Goal: Task Accomplishment & Management: Manage account settings

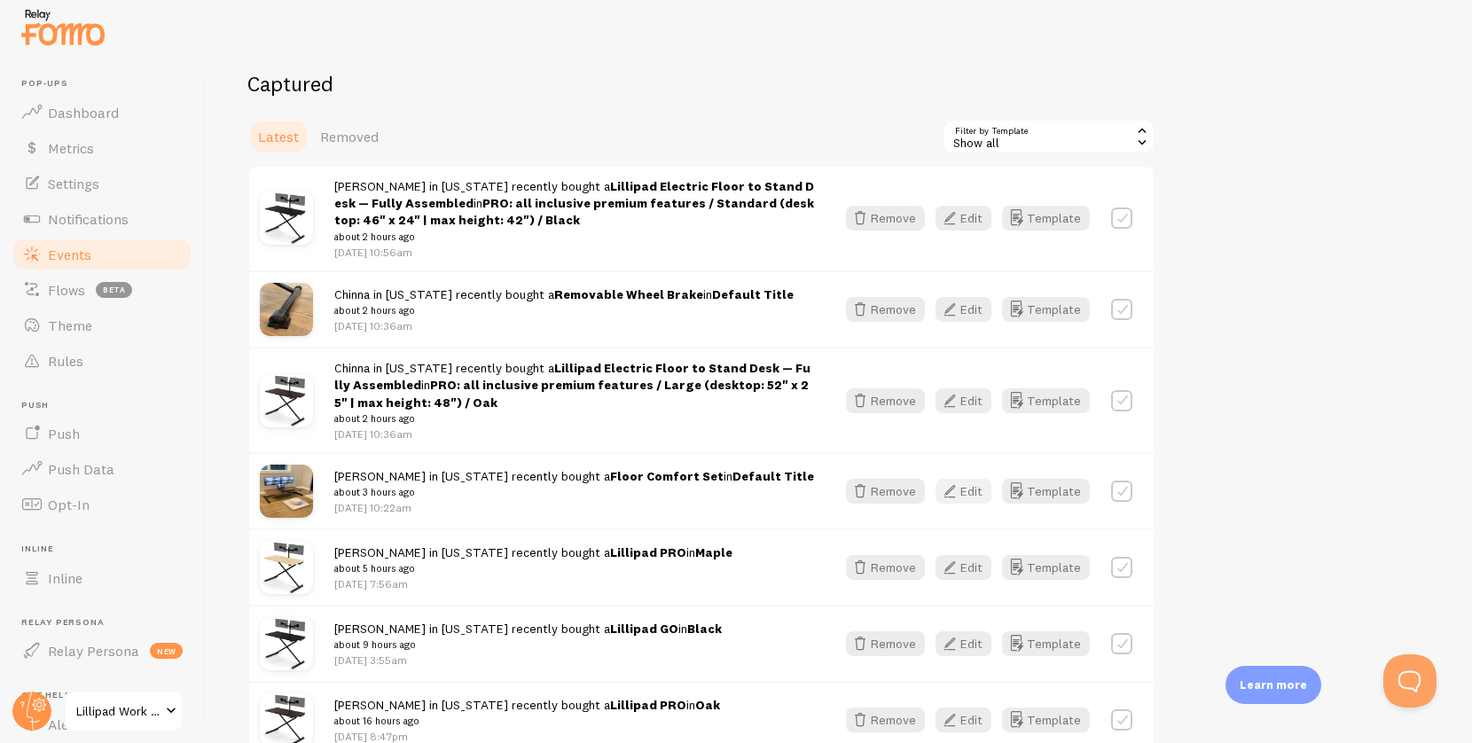
click at [967, 490] on button "Edit" at bounding box center [964, 491] width 56 height 25
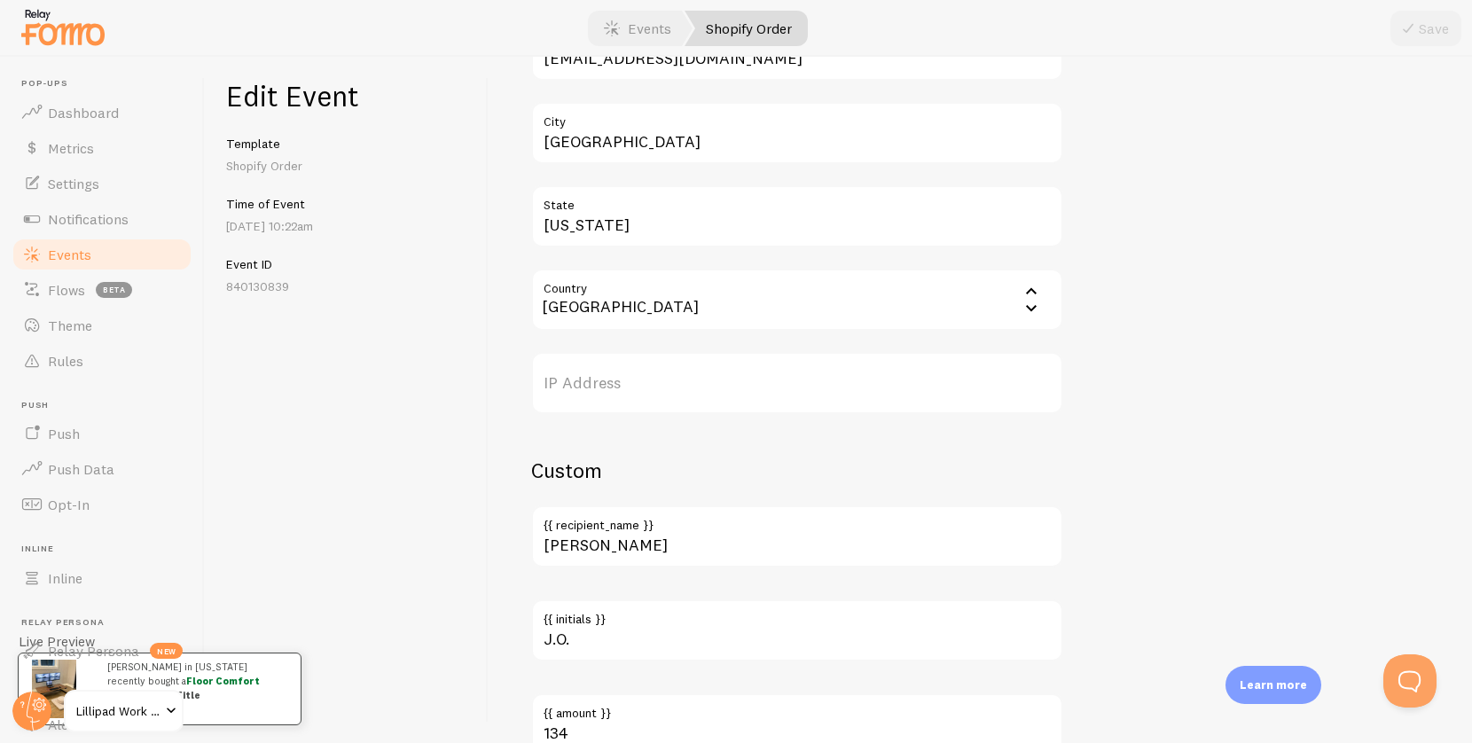
scroll to position [1074, 0]
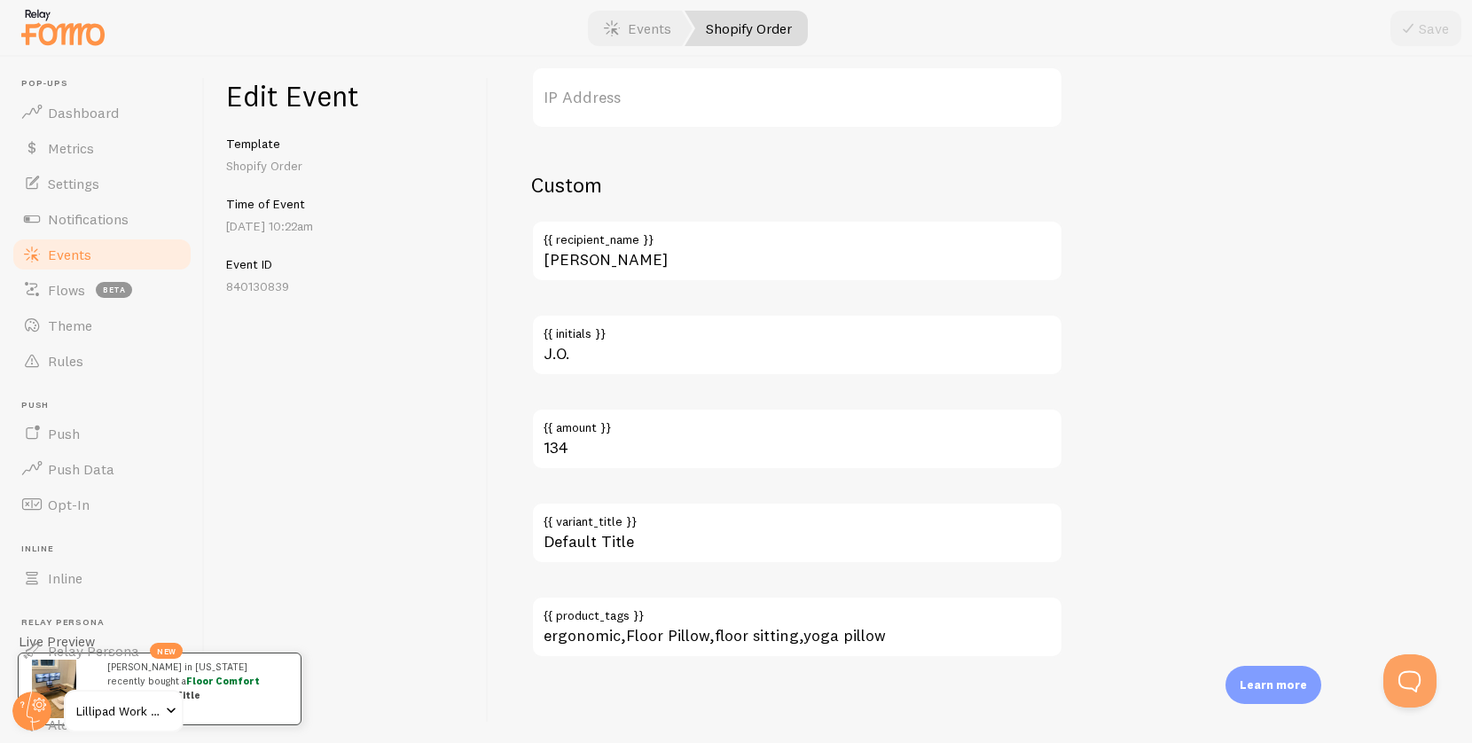
click at [599, 523] on label "{{ variant_title }}" at bounding box center [797, 517] width 532 height 30
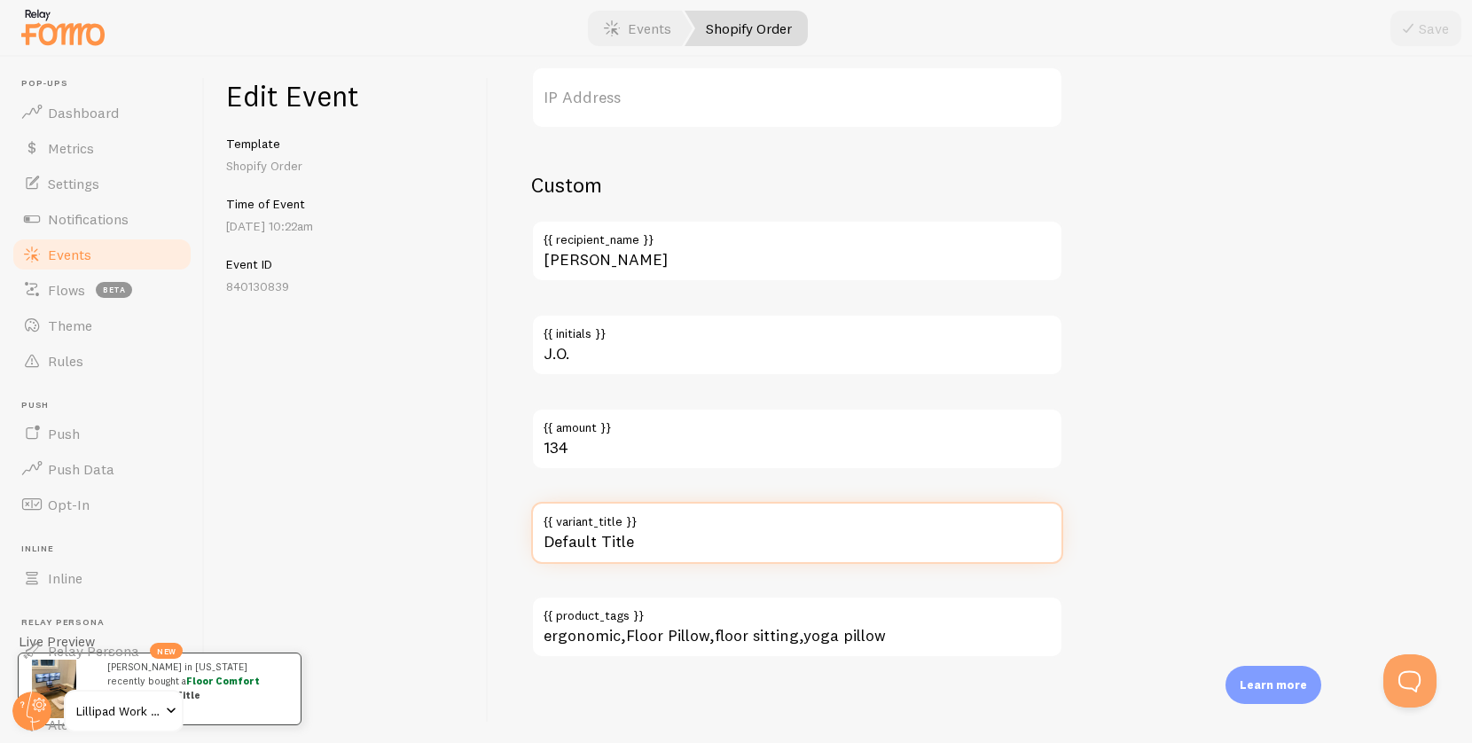
click at [599, 523] on input "Default Title" at bounding box center [797, 533] width 532 height 62
click at [602, 534] on input "Default Title" at bounding box center [797, 533] width 532 height 62
type input "Gray"
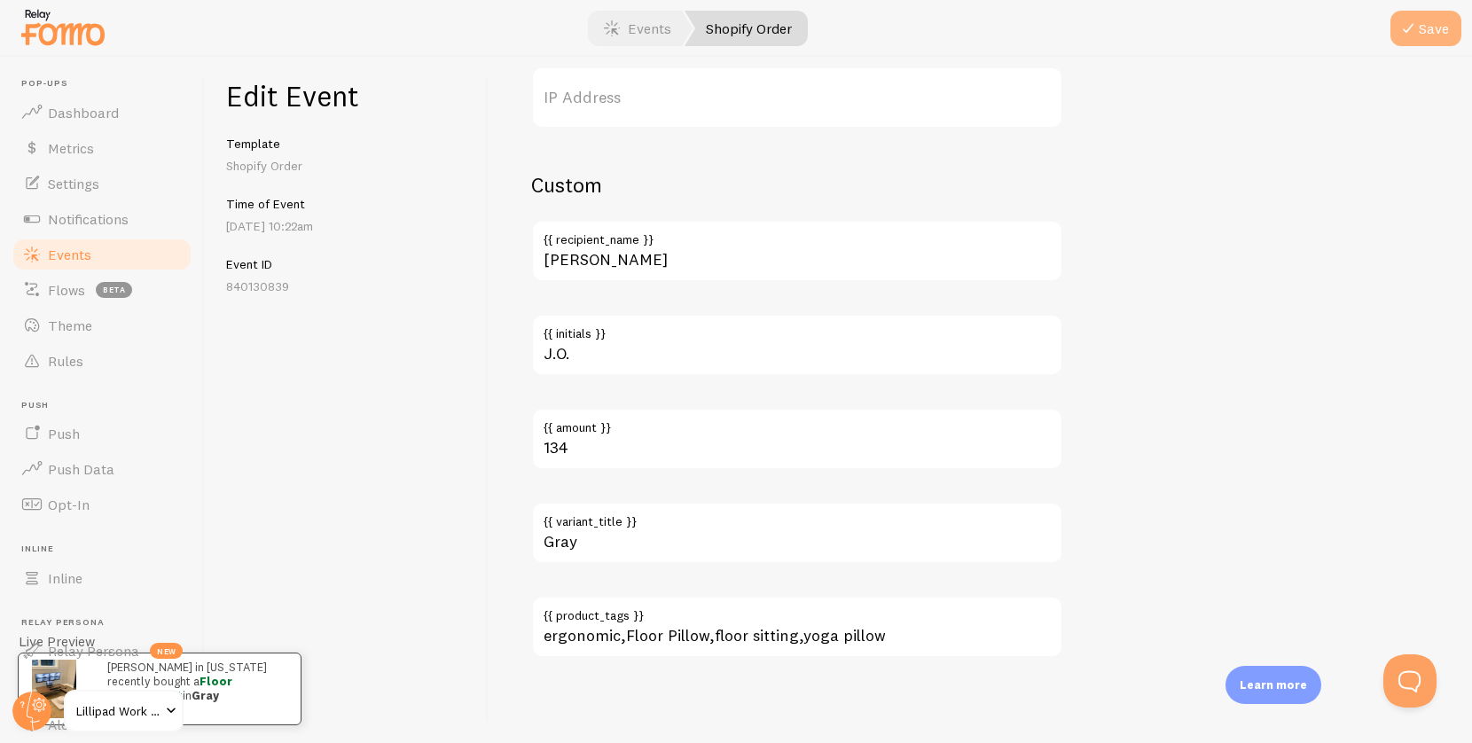
click at [1444, 34] on button "Save" at bounding box center [1426, 28] width 71 height 35
click at [117, 255] on link "Events" at bounding box center [102, 254] width 183 height 35
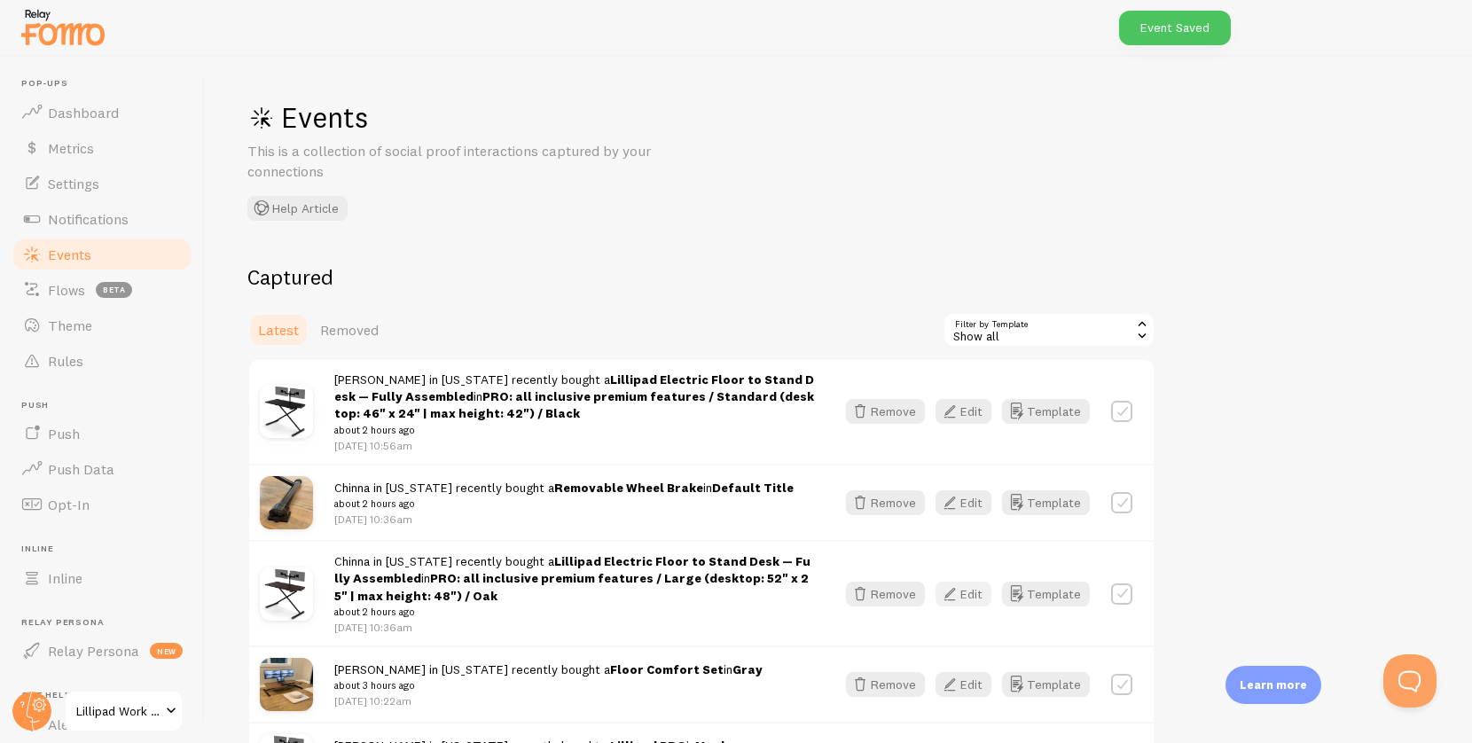
click at [955, 589] on icon "button" at bounding box center [949, 594] width 21 height 21
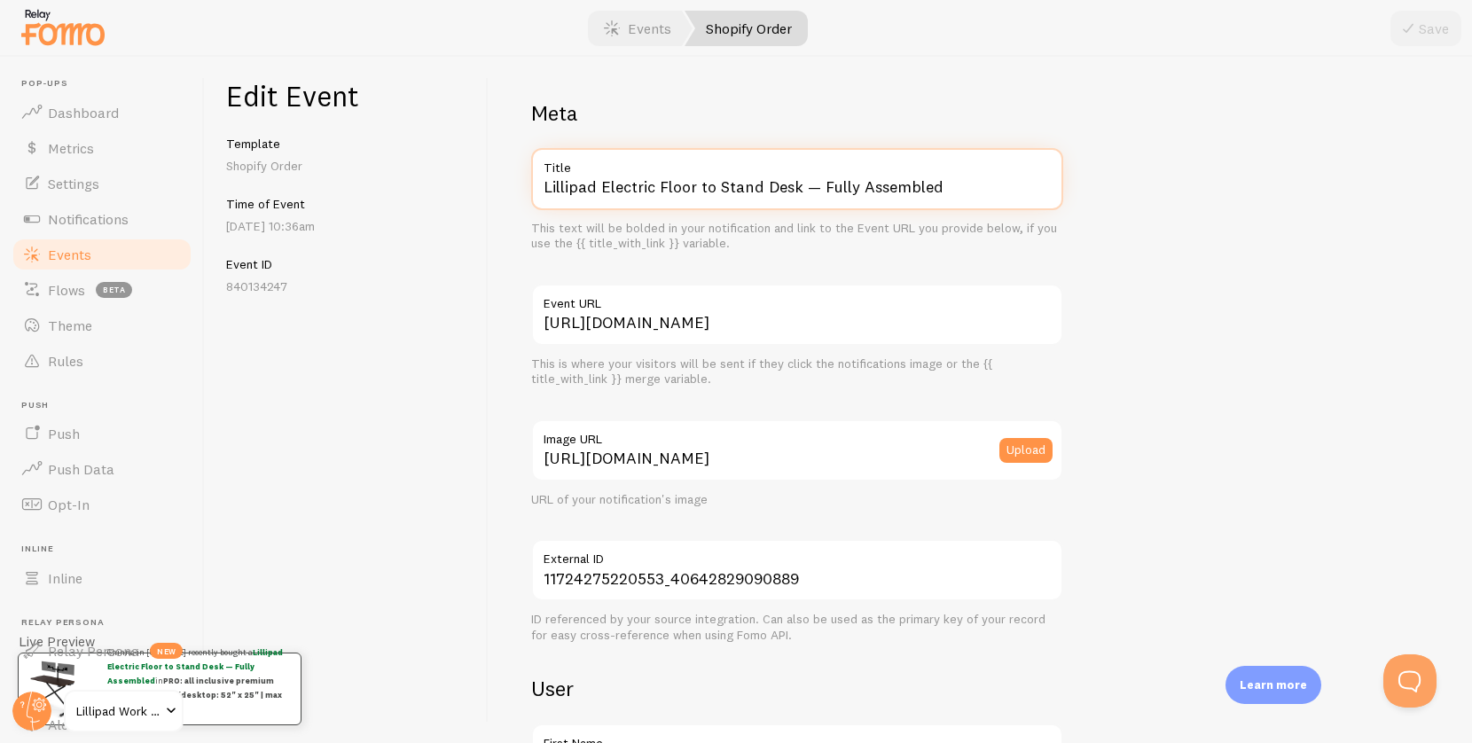
drag, startPoint x: 599, startPoint y: 184, endPoint x: 894, endPoint y: 211, distance: 296.5
click at [894, 211] on div "Lillipad Electric Floor to Stand Desk — Fully Assembled Title This text will be…" at bounding box center [797, 200] width 532 height 104
drag, startPoint x: 602, startPoint y: 185, endPoint x: 977, endPoint y: 200, distance: 375.4
click at [976, 200] on input "Lillipad Electric Floor to Stand Desk — Fully Assembled" at bounding box center [797, 179] width 532 height 62
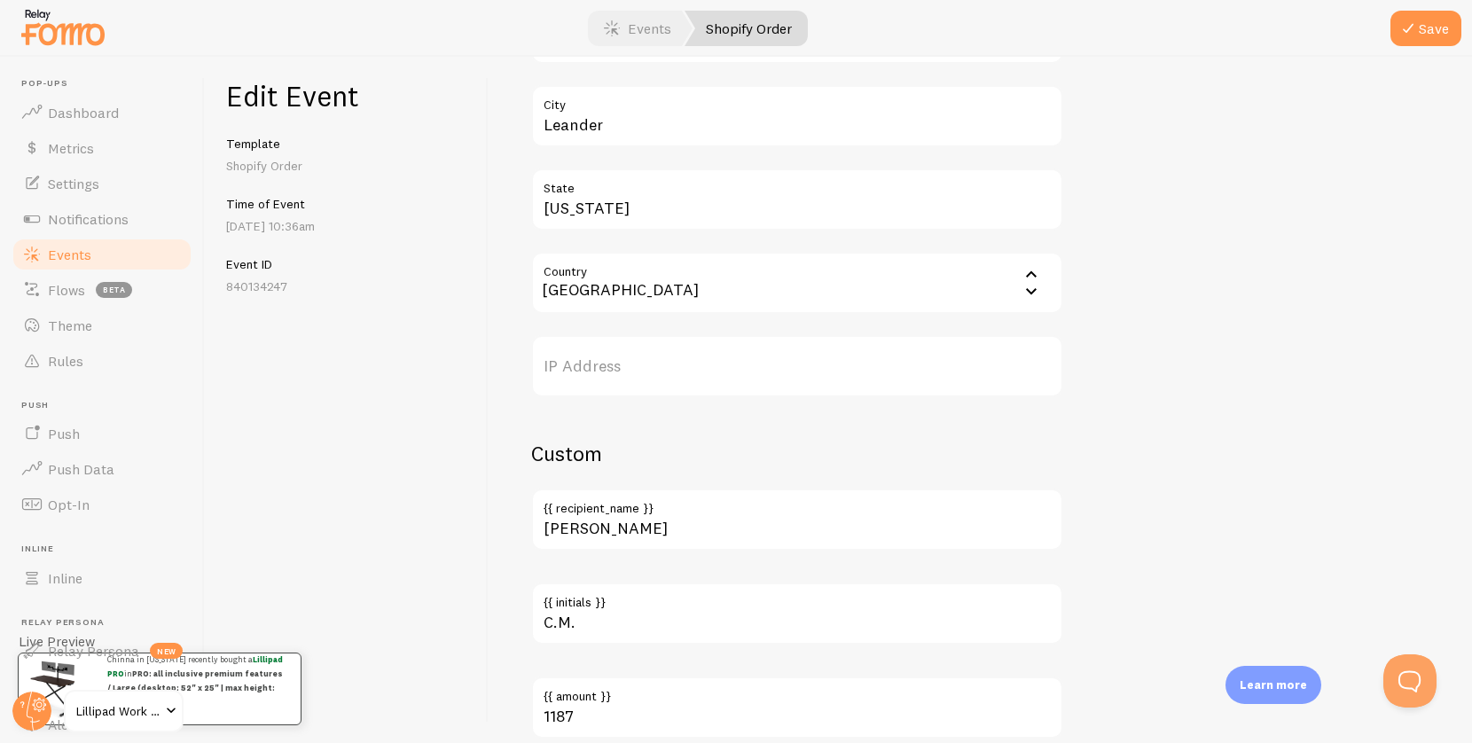
scroll to position [980, 0]
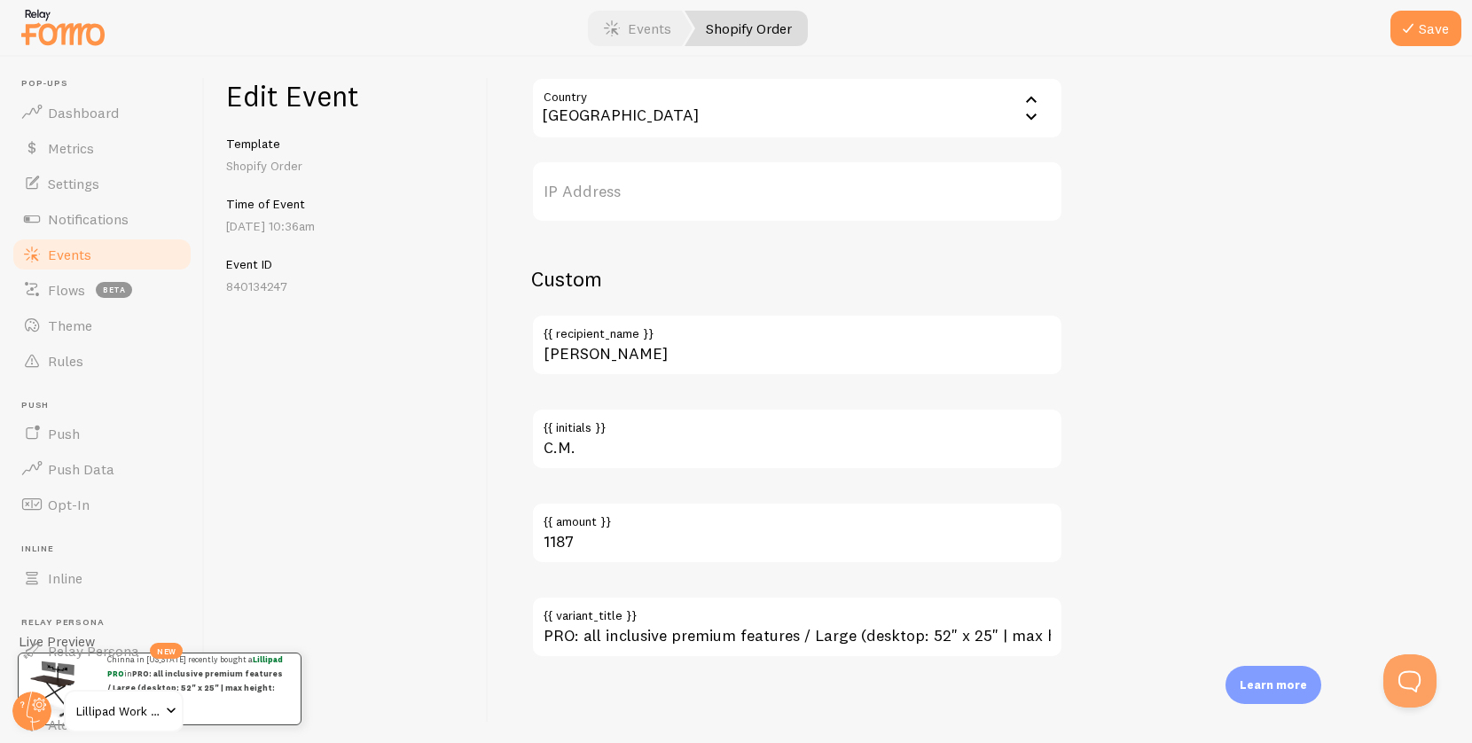
type input "Lillipad PRO"
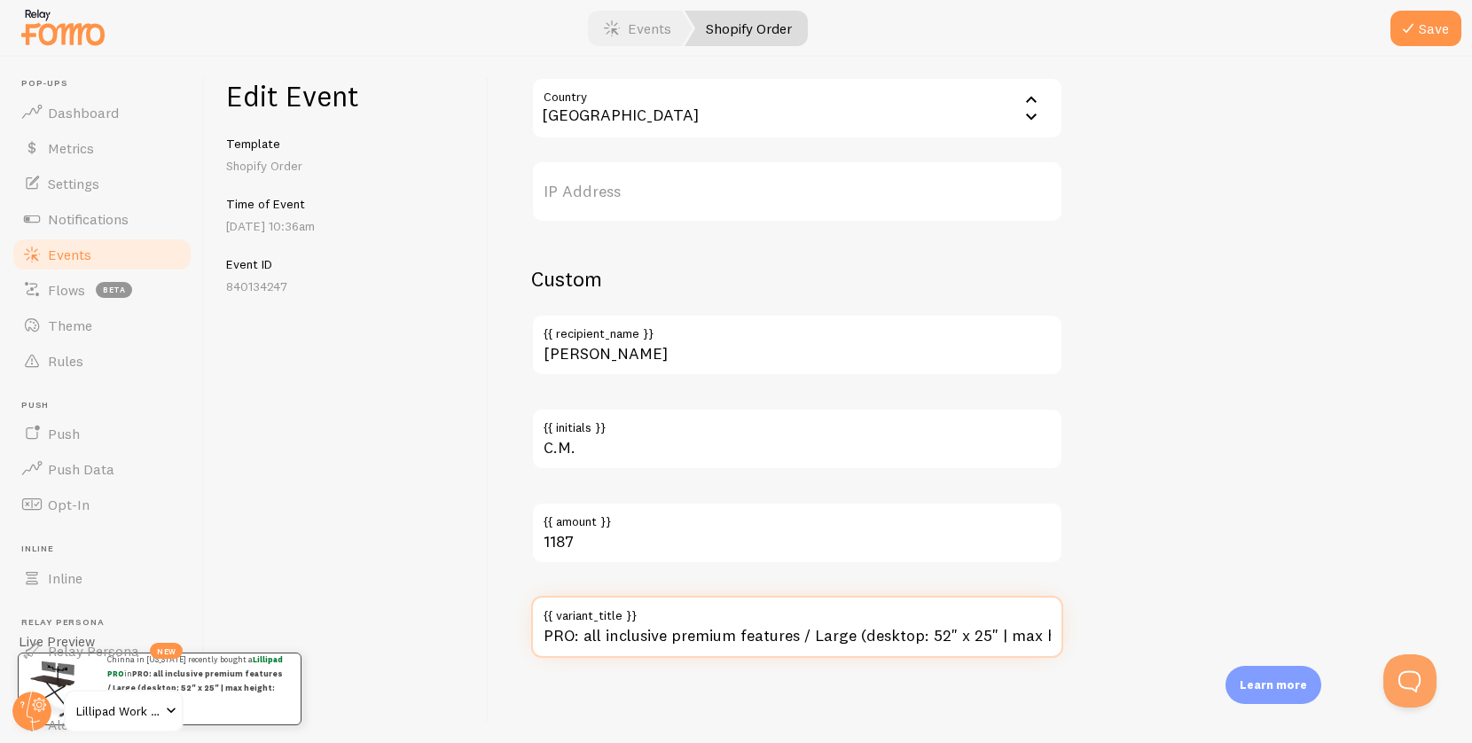
click at [590, 643] on input "PRO: all inclusive premium features / Large (desktop: 52" x 25" | max height: 4…" at bounding box center [797, 627] width 532 height 62
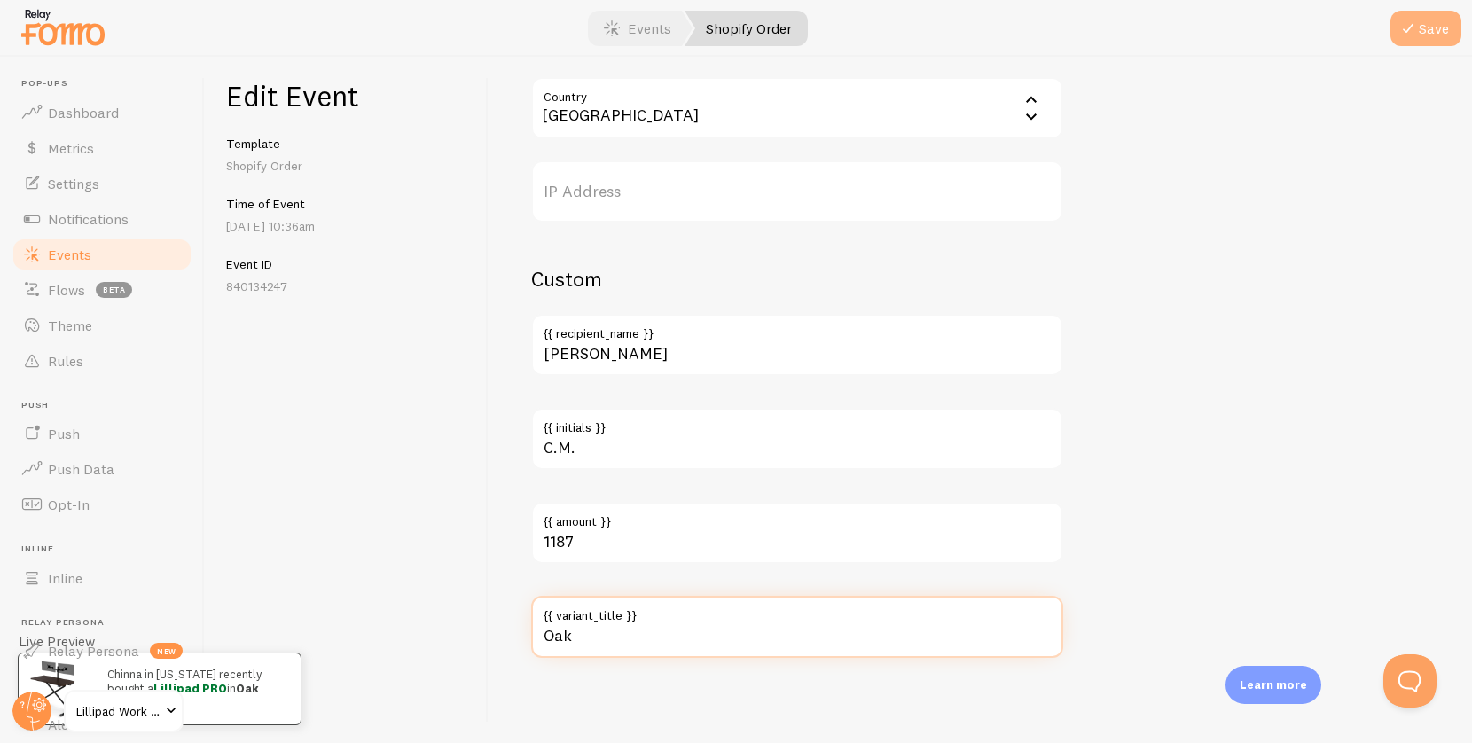
type input "Oak"
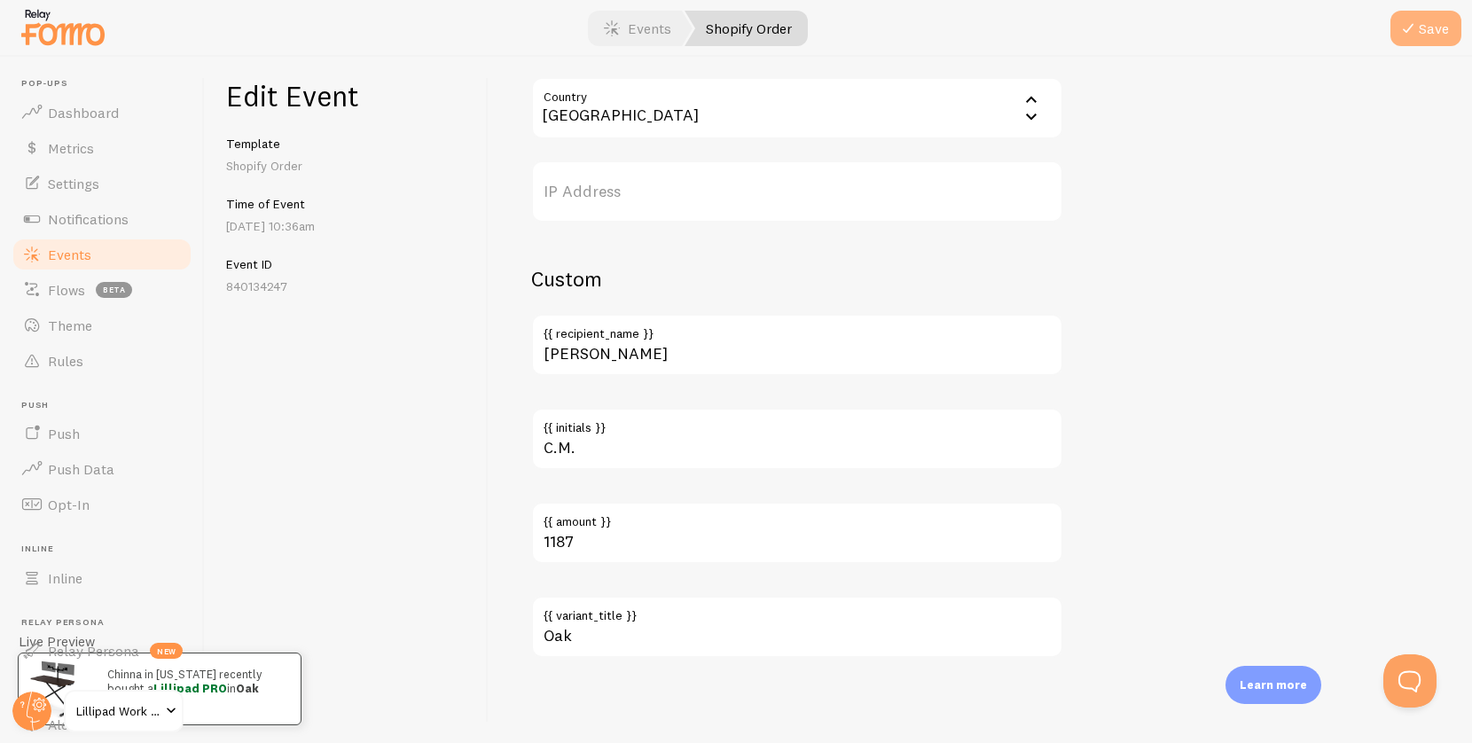
click at [1453, 29] on button "Save" at bounding box center [1426, 28] width 71 height 35
click at [54, 262] on link "Events" at bounding box center [102, 254] width 183 height 35
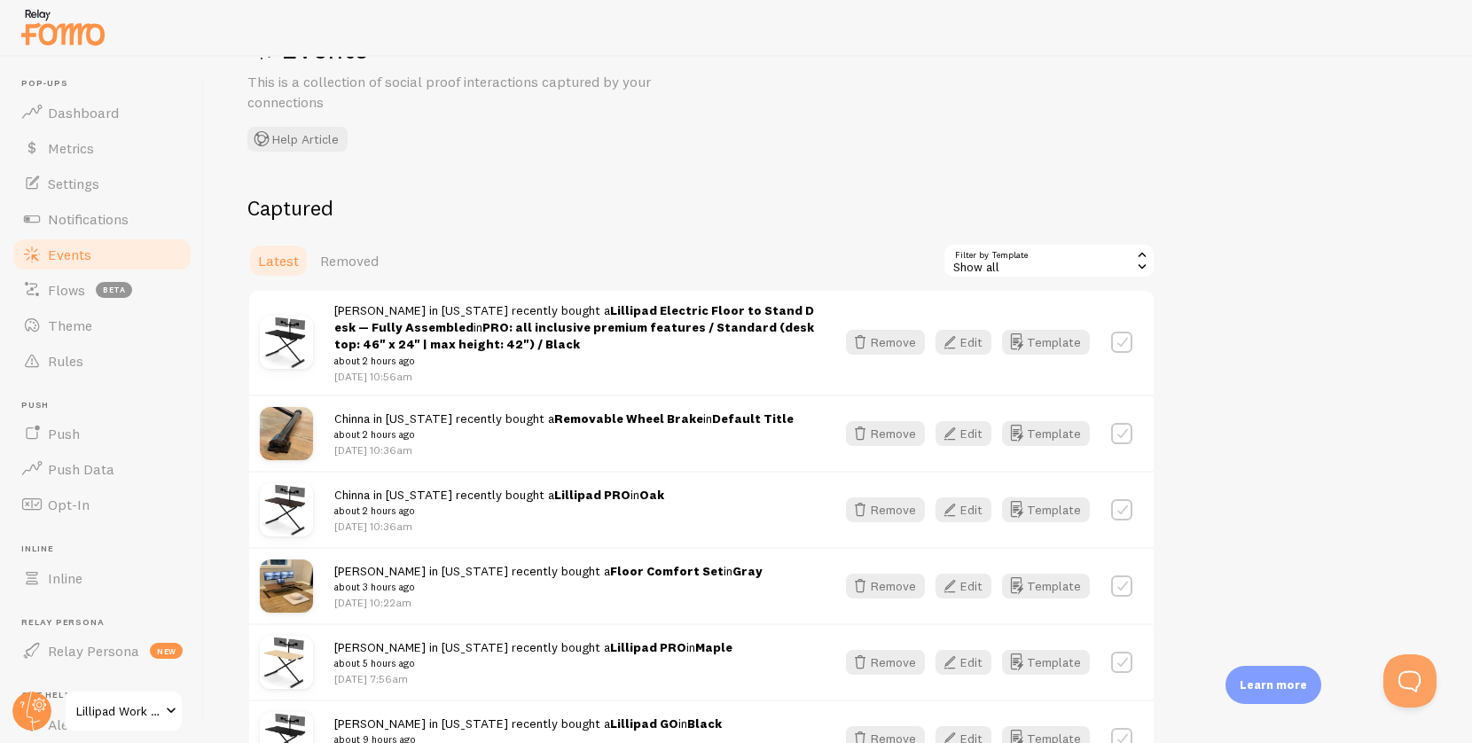
scroll to position [81, 0]
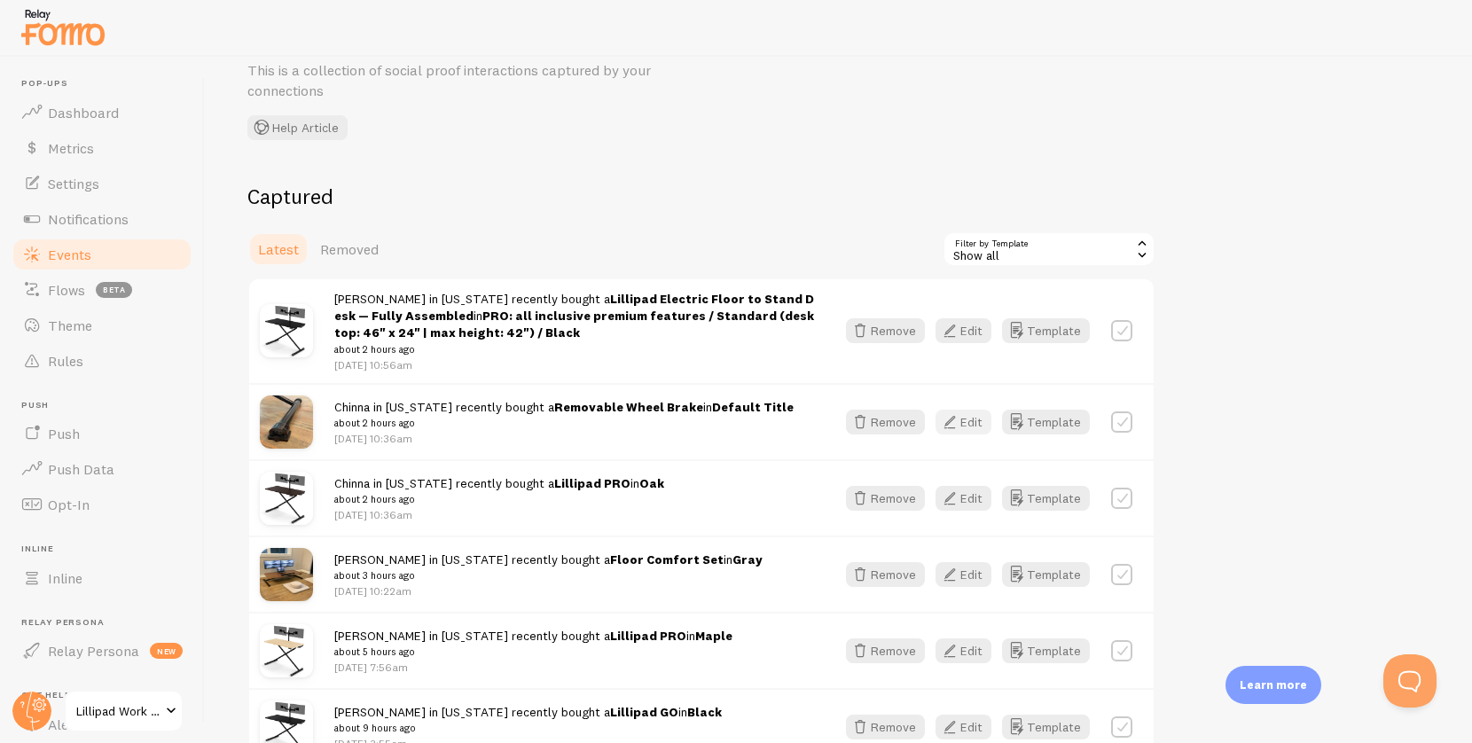
click at [957, 419] on icon "button" at bounding box center [949, 421] width 21 height 21
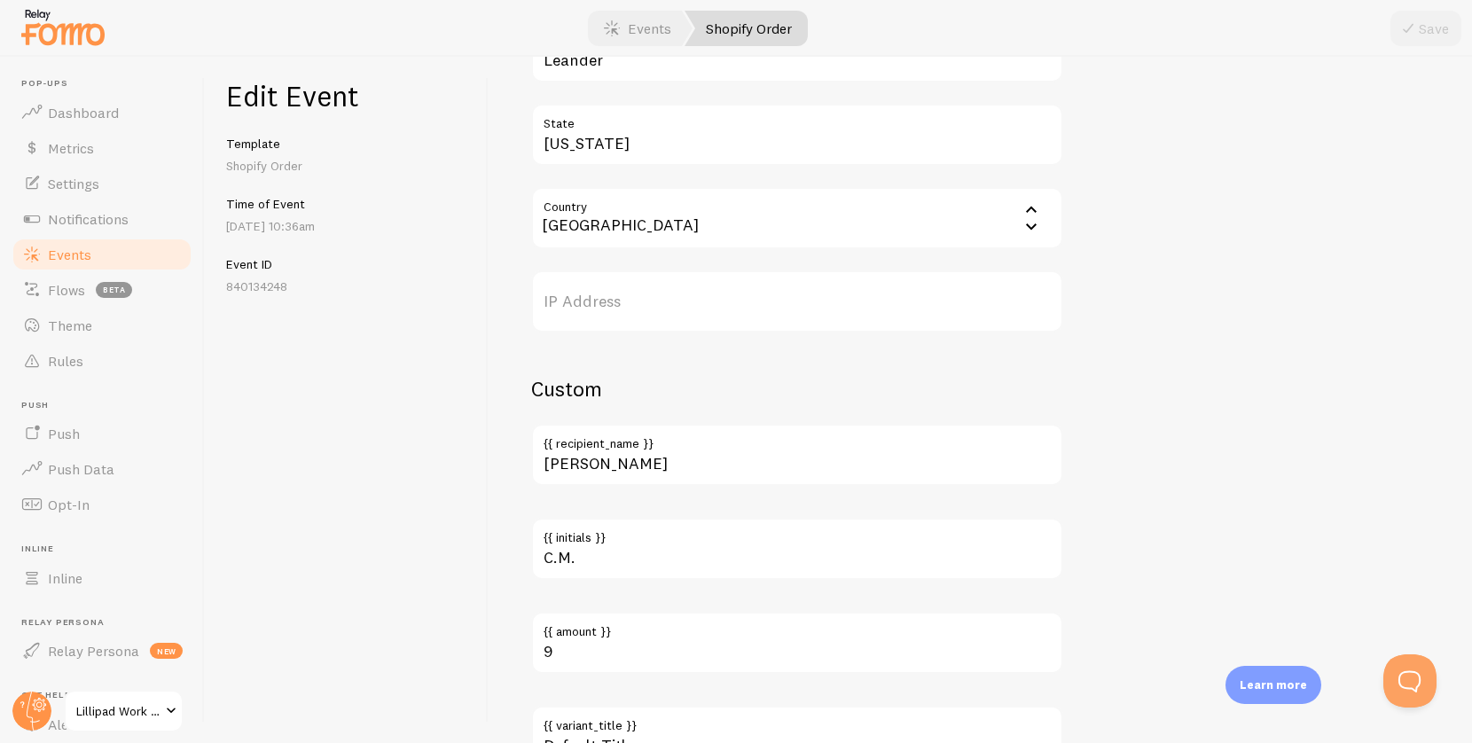
scroll to position [980, 0]
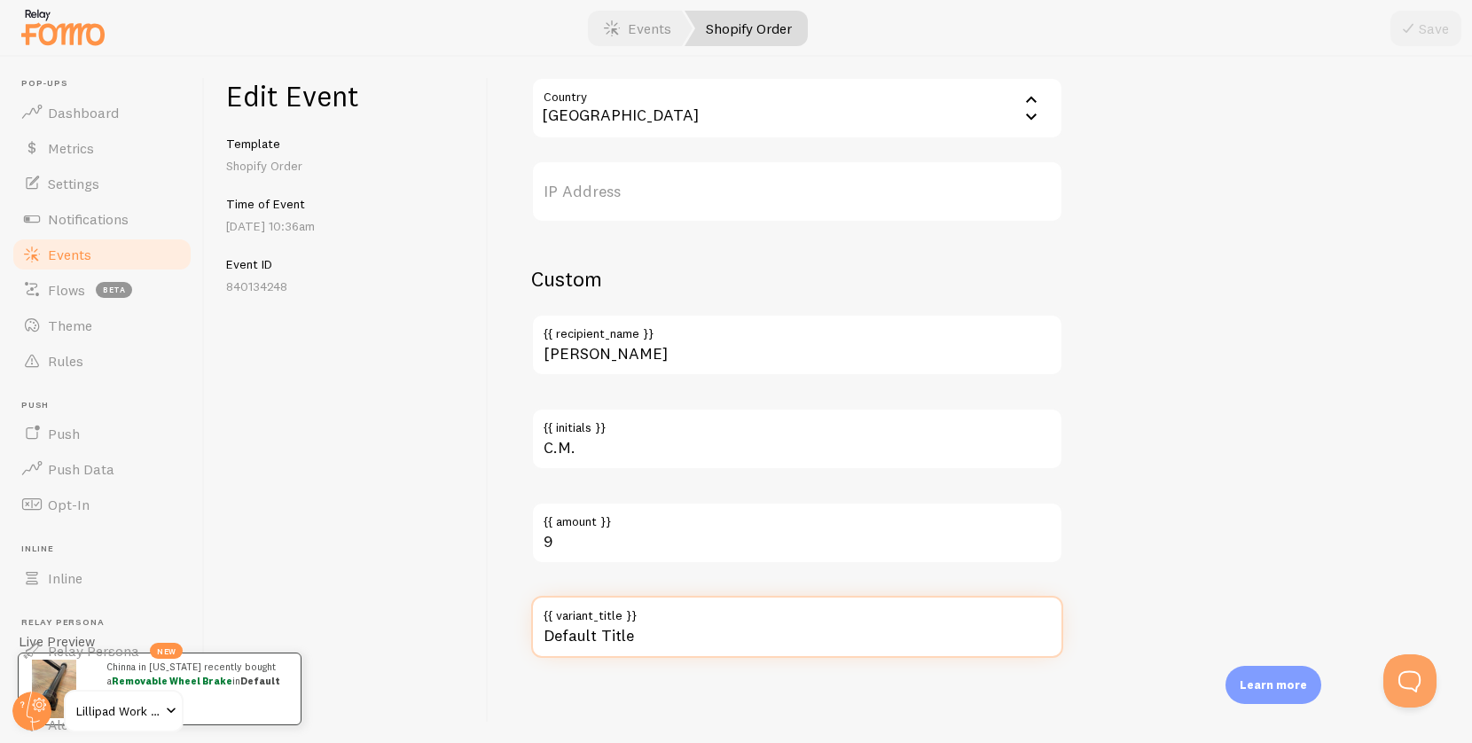
click at [610, 653] on input "Default Title" at bounding box center [797, 627] width 532 height 62
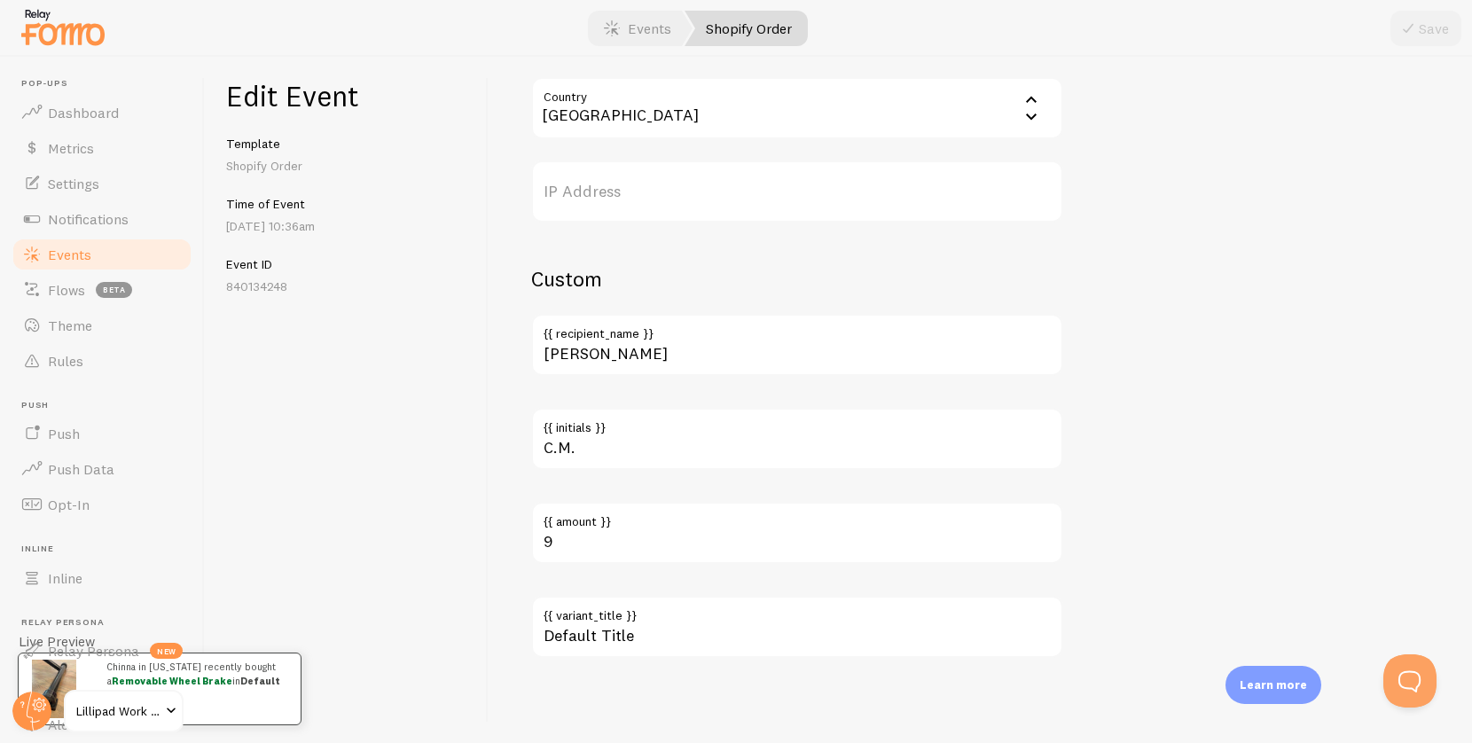
click at [121, 248] on link "Events" at bounding box center [102, 254] width 183 height 35
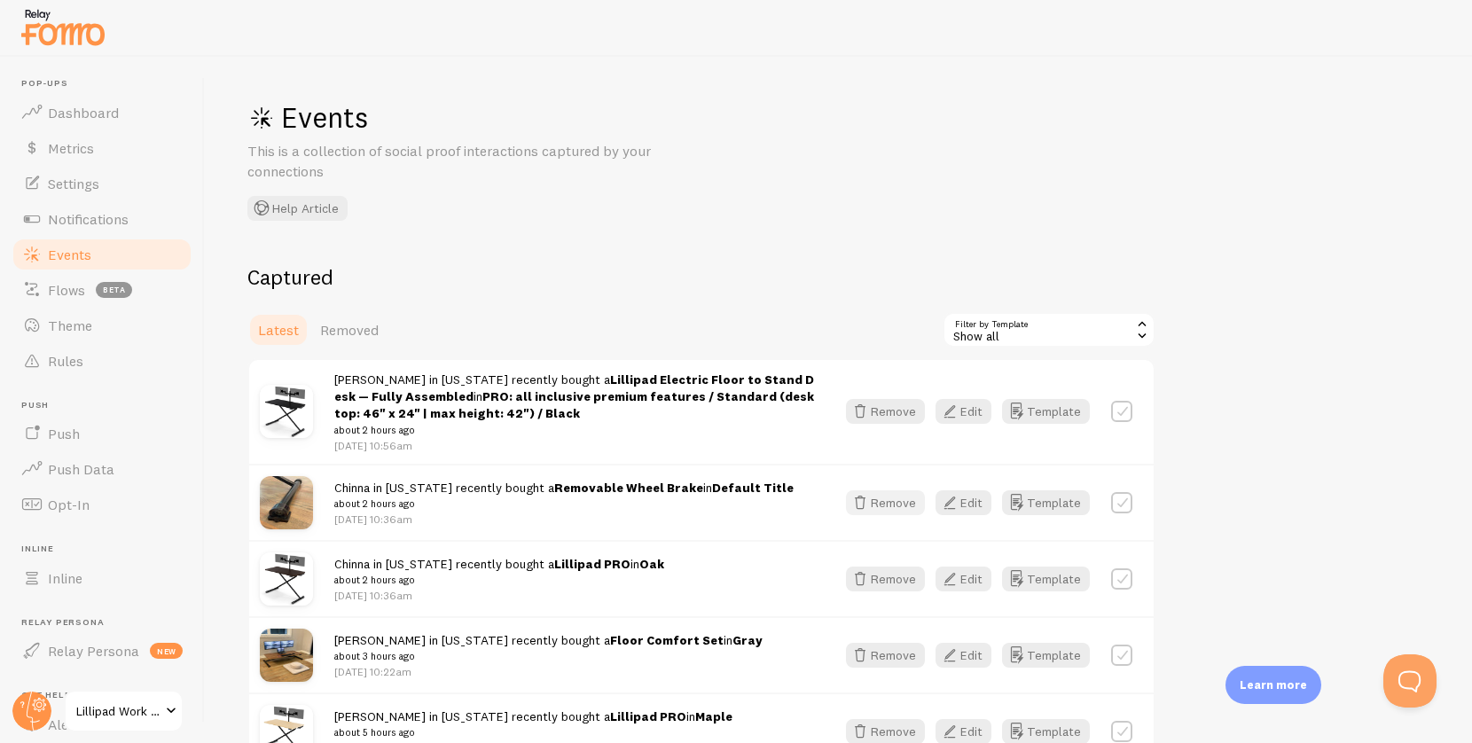
click at [897, 502] on button "Remove" at bounding box center [885, 502] width 79 height 25
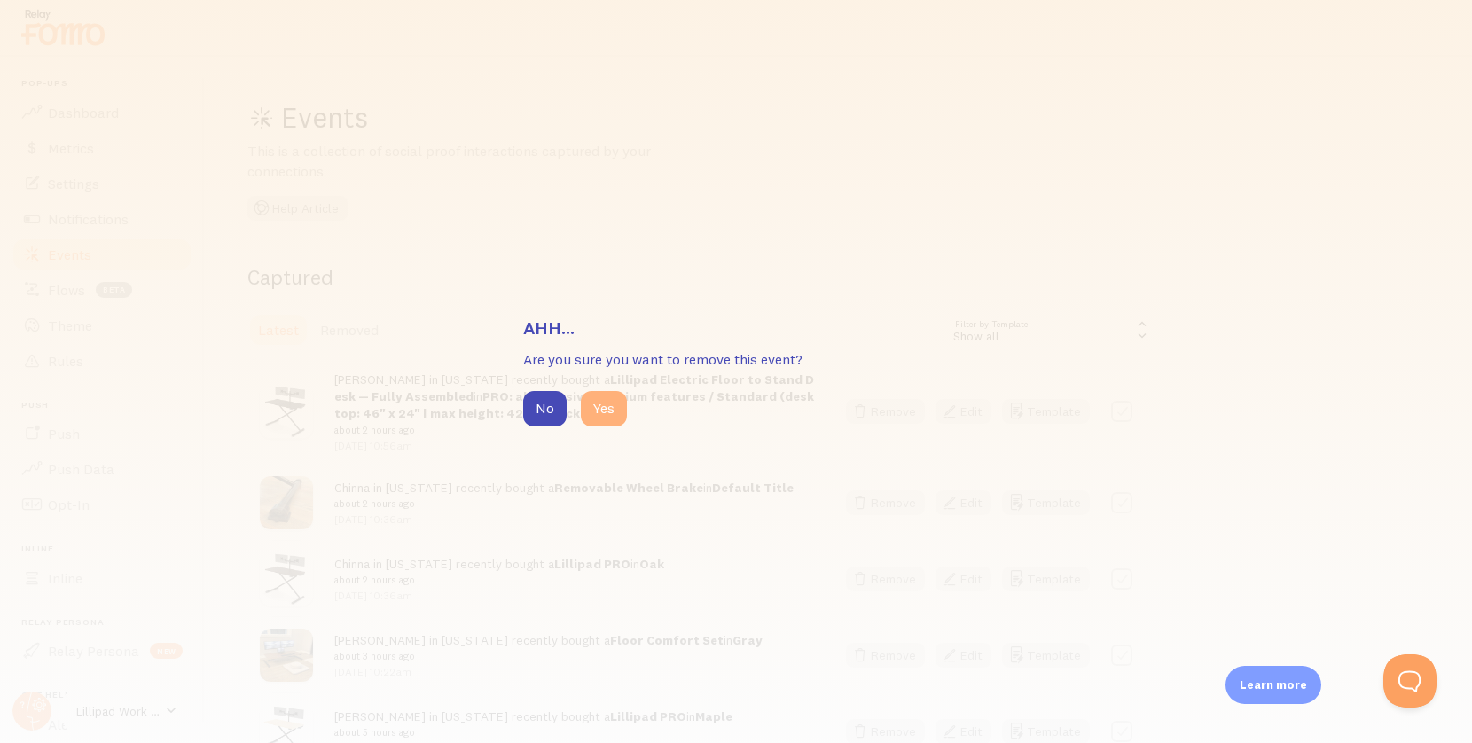
click at [596, 424] on button "Yes" at bounding box center [604, 408] width 46 height 35
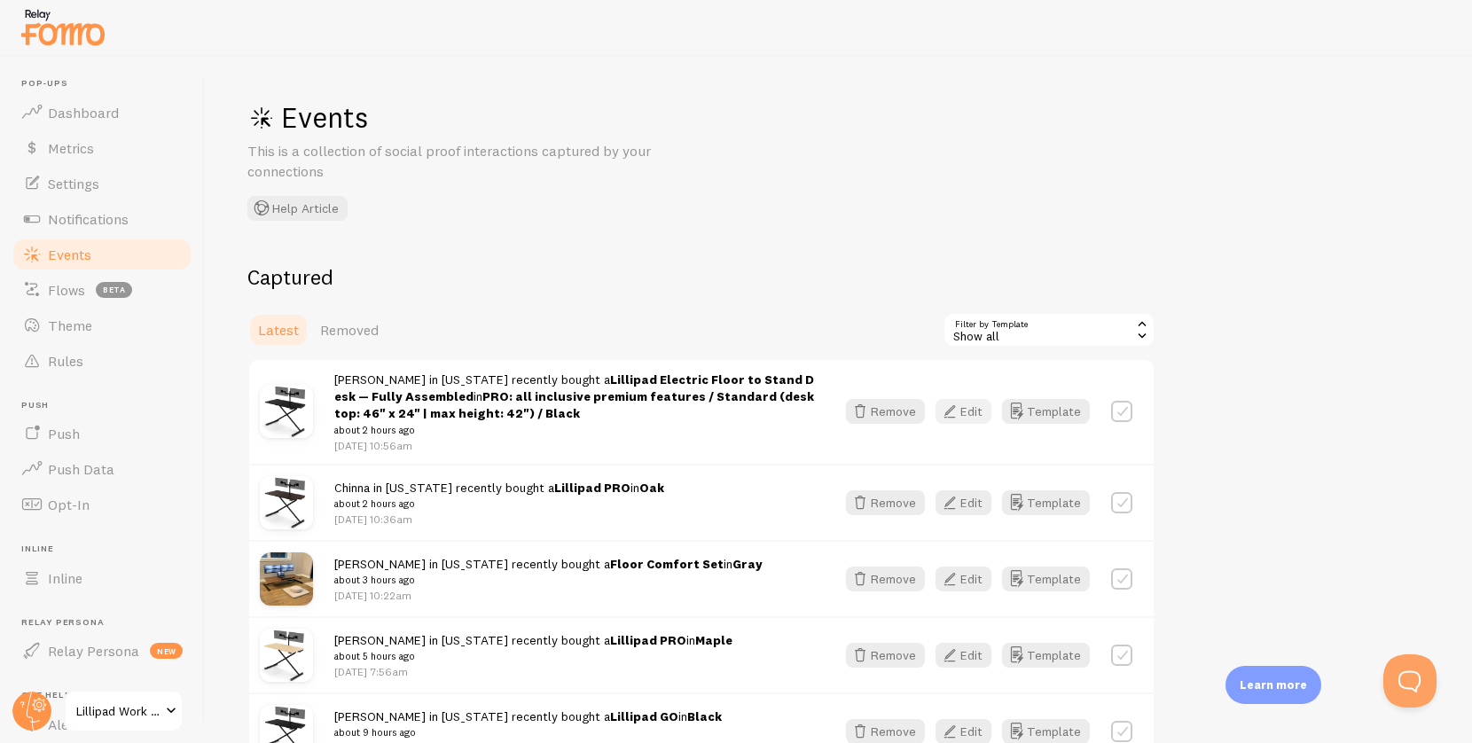
click at [978, 411] on button "Edit" at bounding box center [964, 411] width 56 height 25
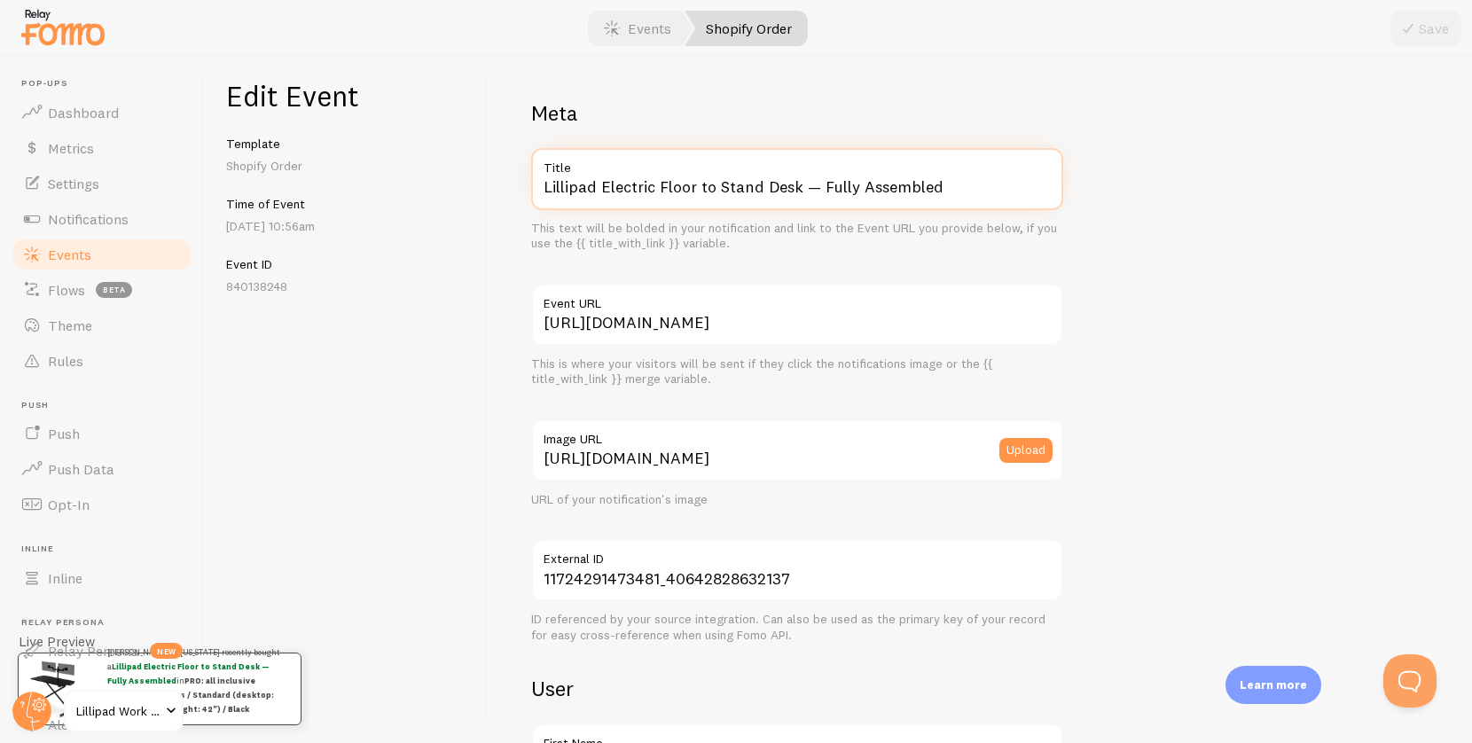
drag, startPoint x: 601, startPoint y: 186, endPoint x: 951, endPoint y: 184, distance: 349.4
click at [951, 184] on input "Lillipad Electric Floor to Stand Desk — Fully Assembled" at bounding box center [797, 179] width 532 height 62
